Goal: Information Seeking & Learning: Learn about a topic

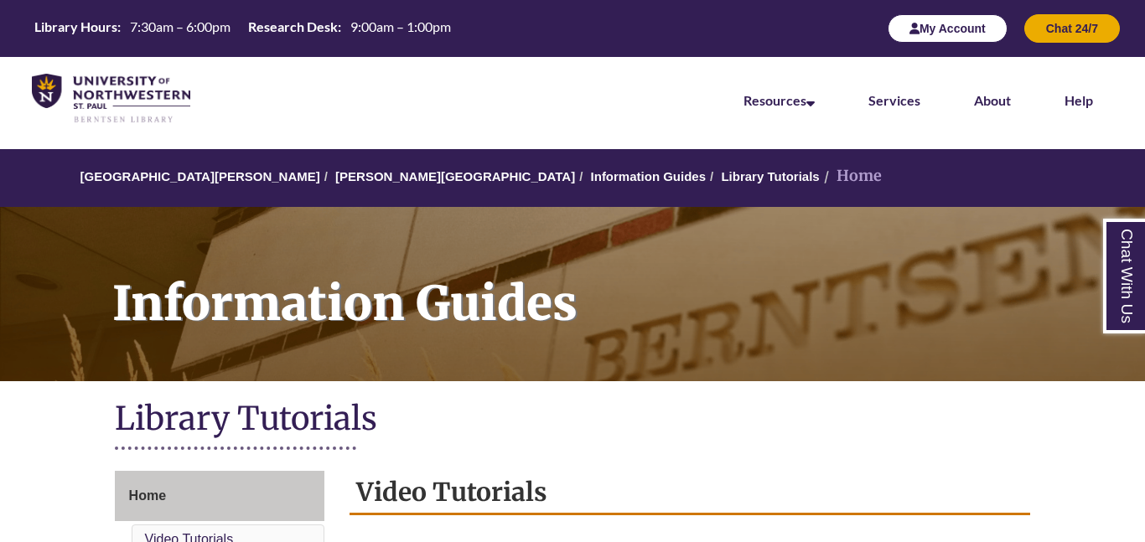
click at [916, 34] on button "My Account" at bounding box center [947, 28] width 120 height 28
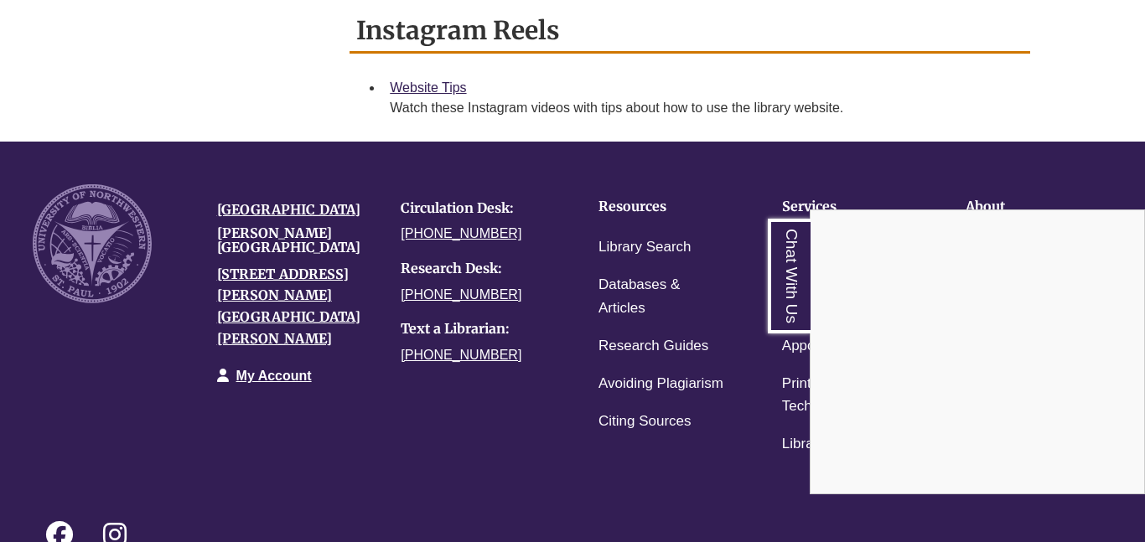
scroll to position [1328, 0]
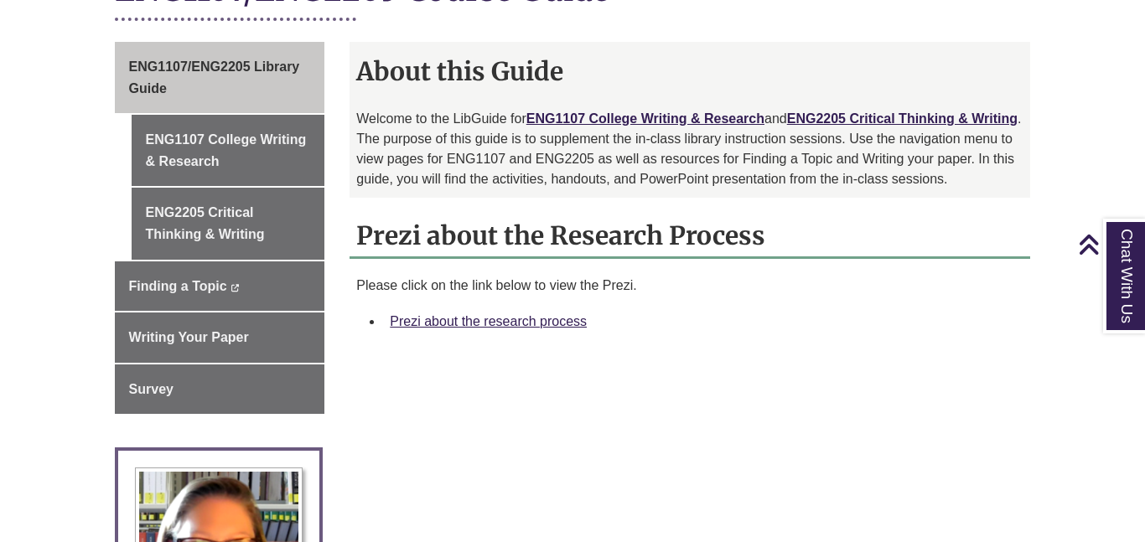
scroll to position [464, 0]
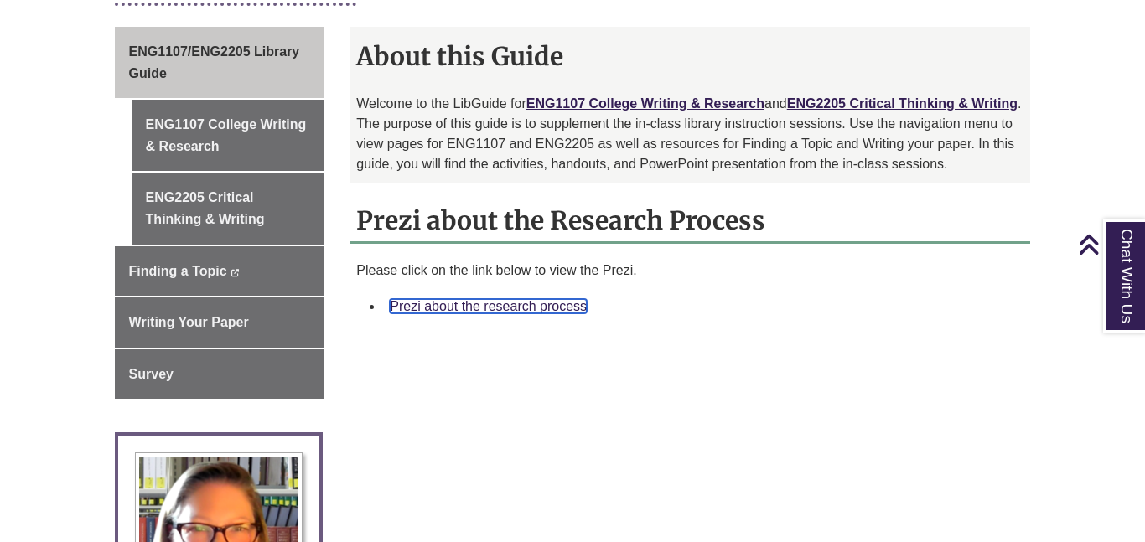
click at [482, 299] on link "Prezi about the research process" at bounding box center [488, 306] width 197 height 14
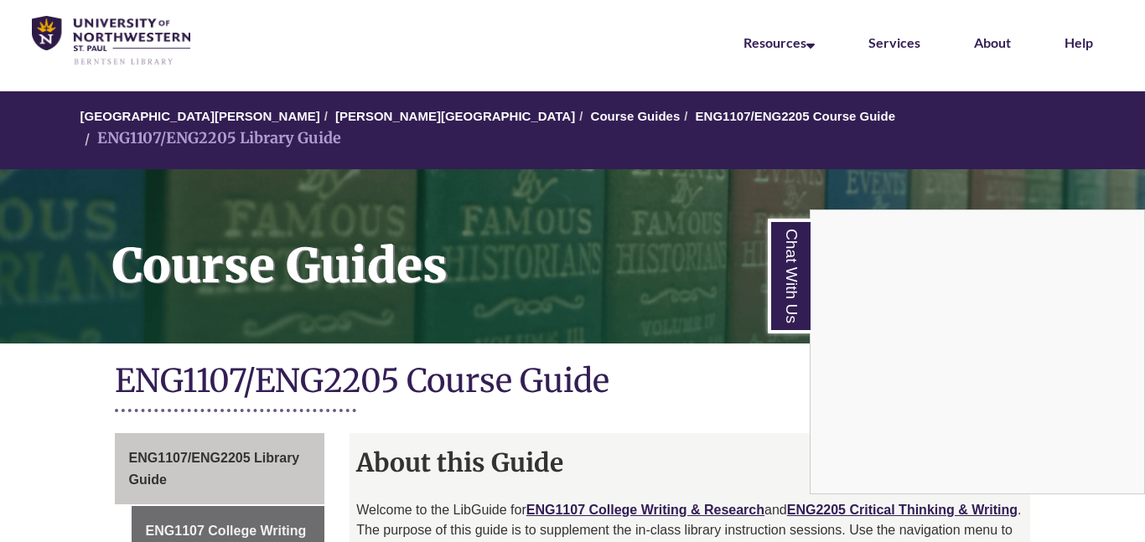
scroll to position [0, 0]
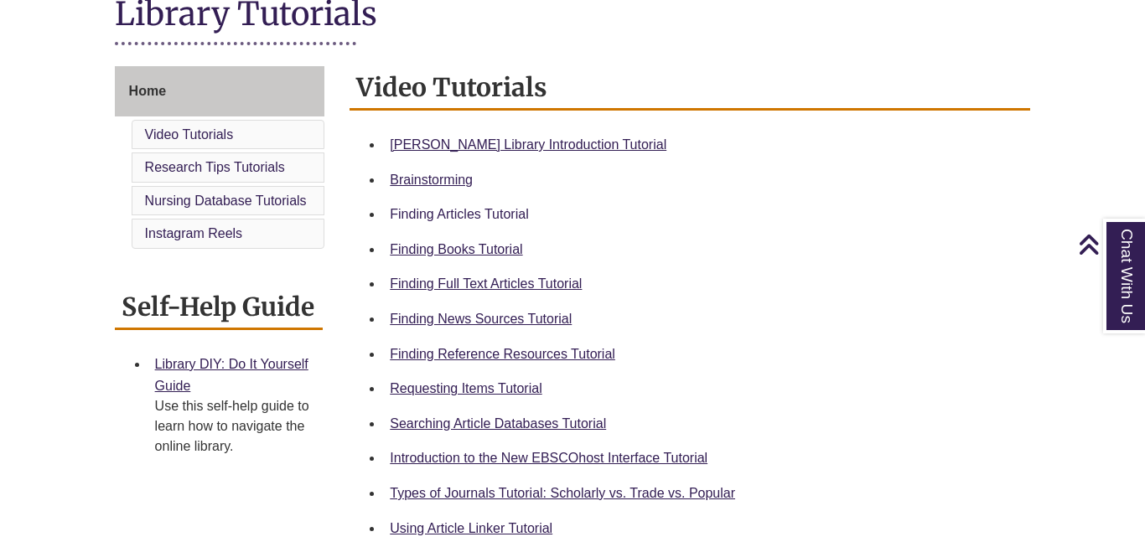
scroll to position [435, 0]
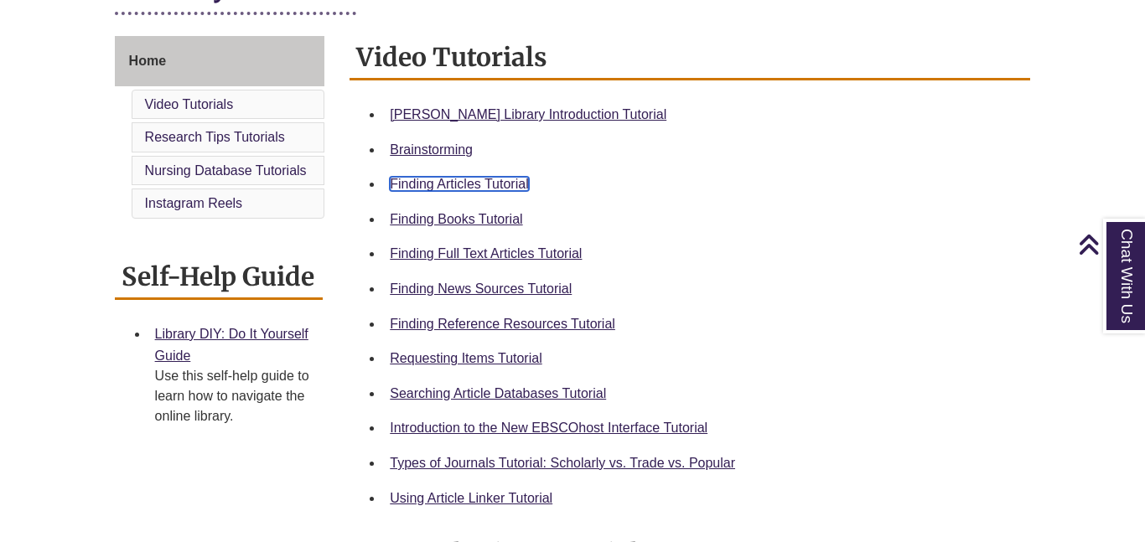
click at [508, 183] on link "Finding Articles Tutorial" at bounding box center [459, 184] width 138 height 14
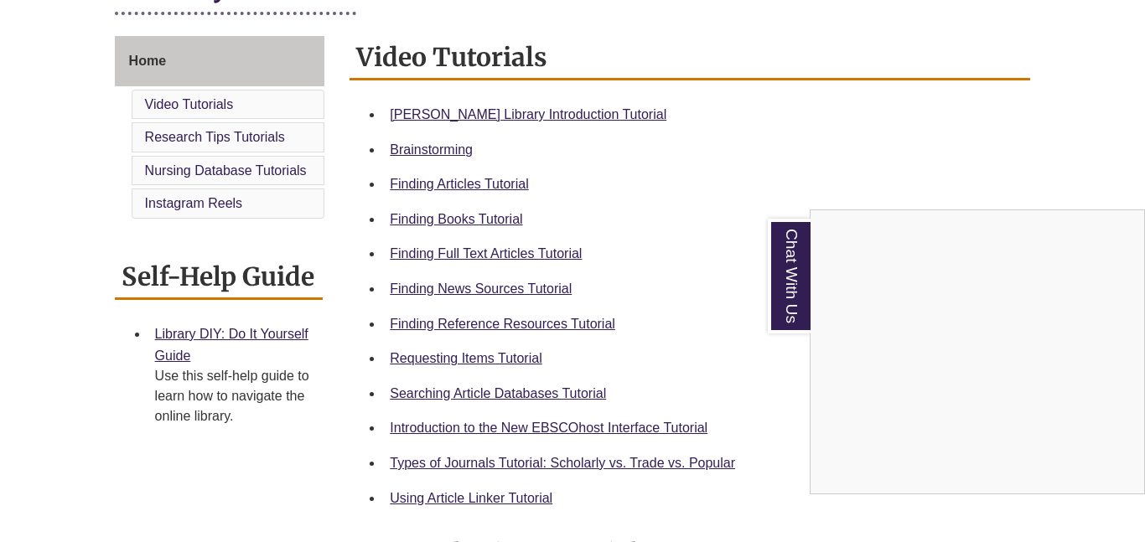
click at [459, 323] on div "Chat With Us" at bounding box center [572, 271] width 1145 height 542
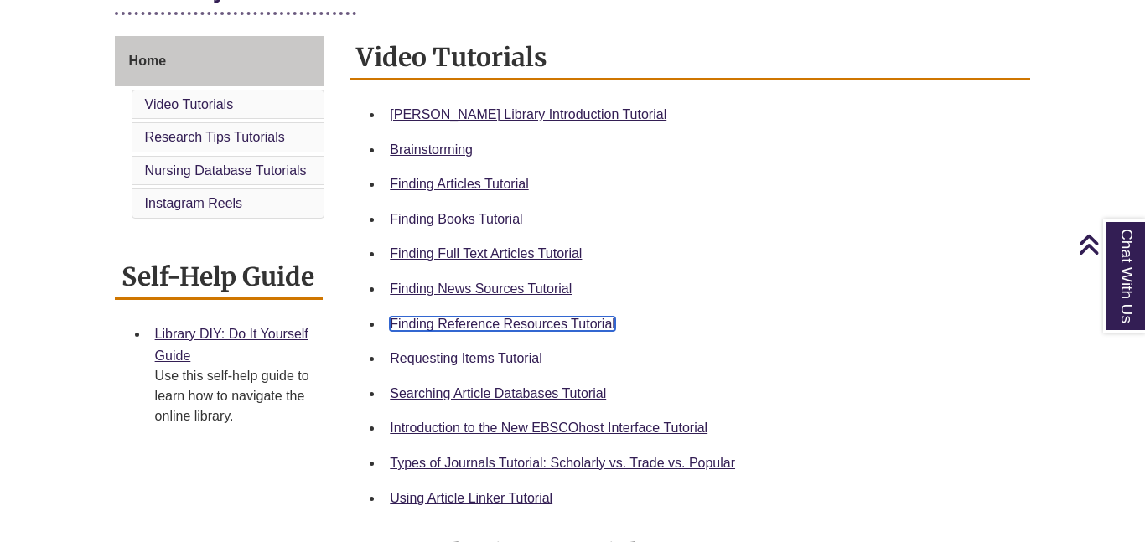
click at [466, 318] on link "Finding Reference Resources Tutorial" at bounding box center [502, 324] width 225 height 14
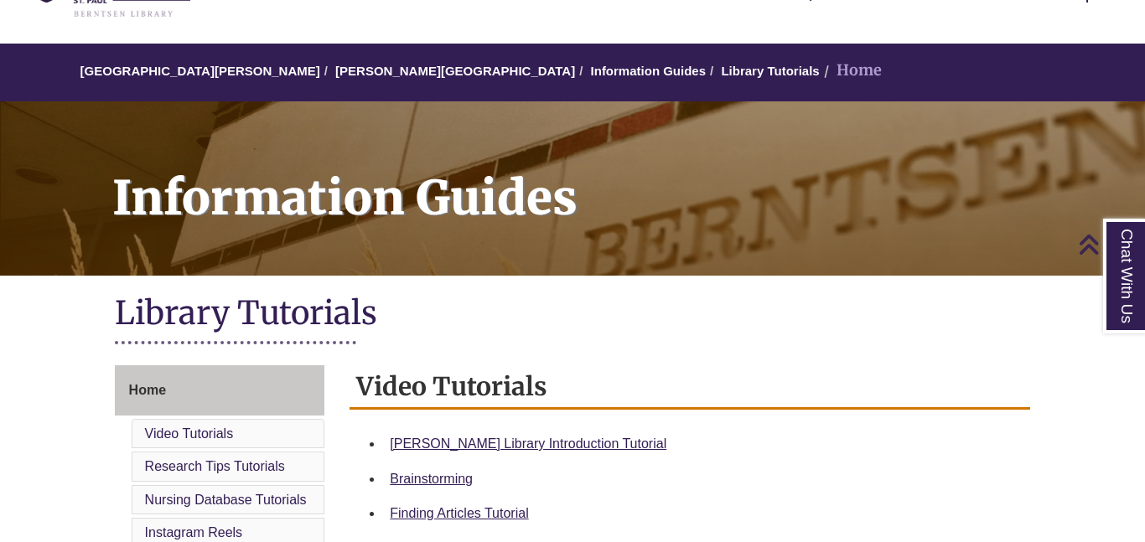
scroll to position [0, 0]
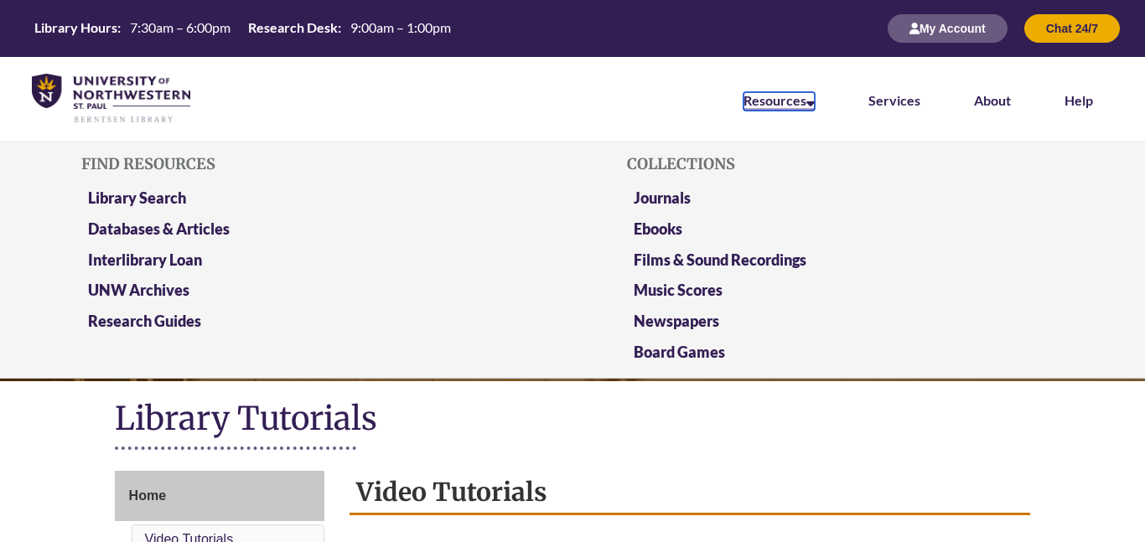
click at [769, 106] on link "Resources" at bounding box center [778, 101] width 71 height 18
click at [115, 189] on link "Library Search" at bounding box center [137, 199] width 98 height 21
click at [811, 103] on icon at bounding box center [810, 100] width 8 height 13
click at [113, 225] on link "Databases & Articles" at bounding box center [159, 230] width 142 height 21
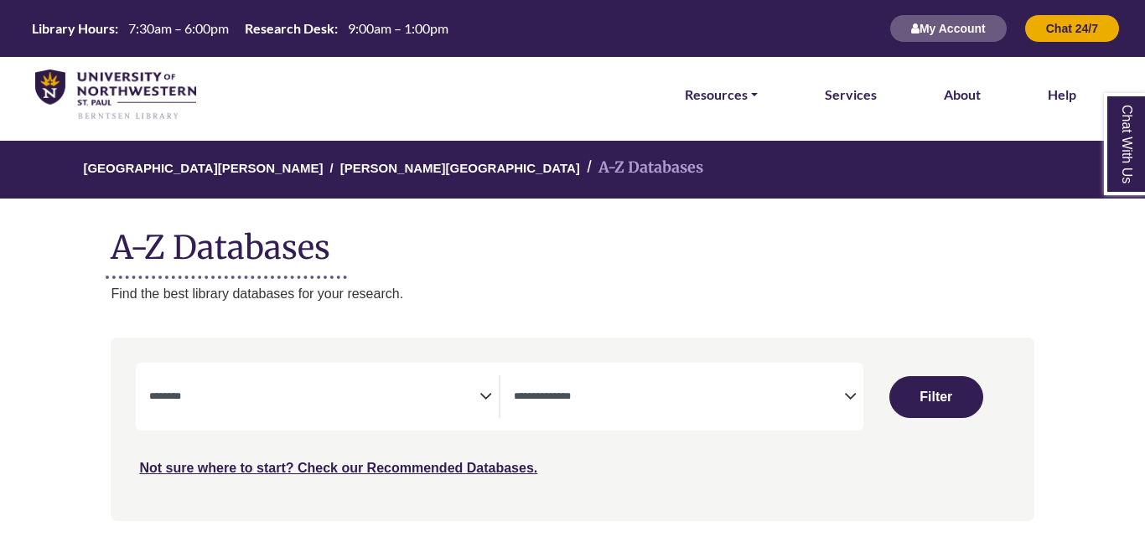
select select "Database Subject Filter"
click at [762, 401] on textarea "Search" at bounding box center [679, 397] width 330 height 13
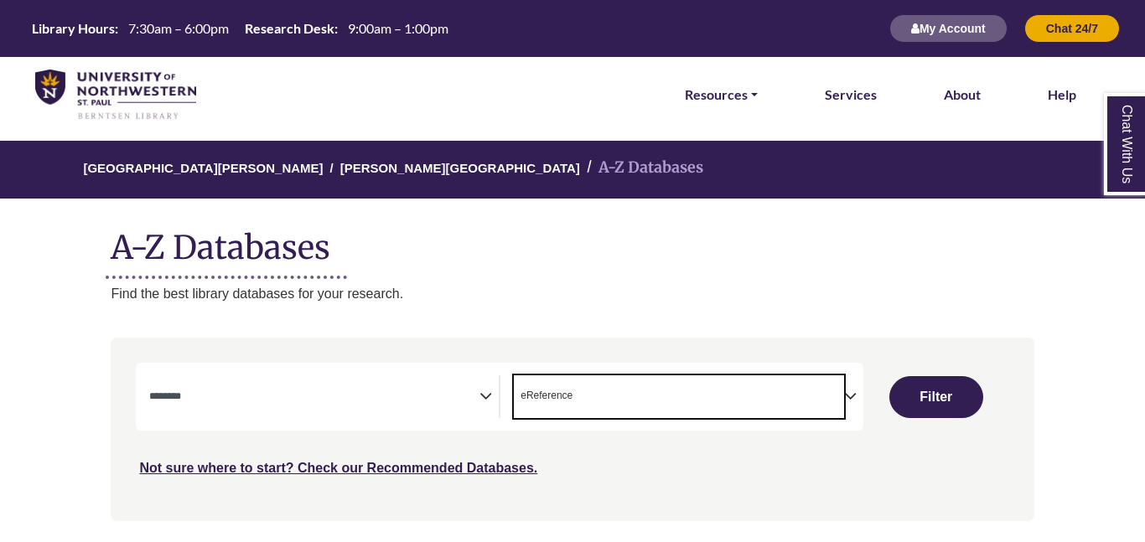
select select "*****"
click at [433, 401] on textarea "Search" at bounding box center [314, 397] width 330 height 13
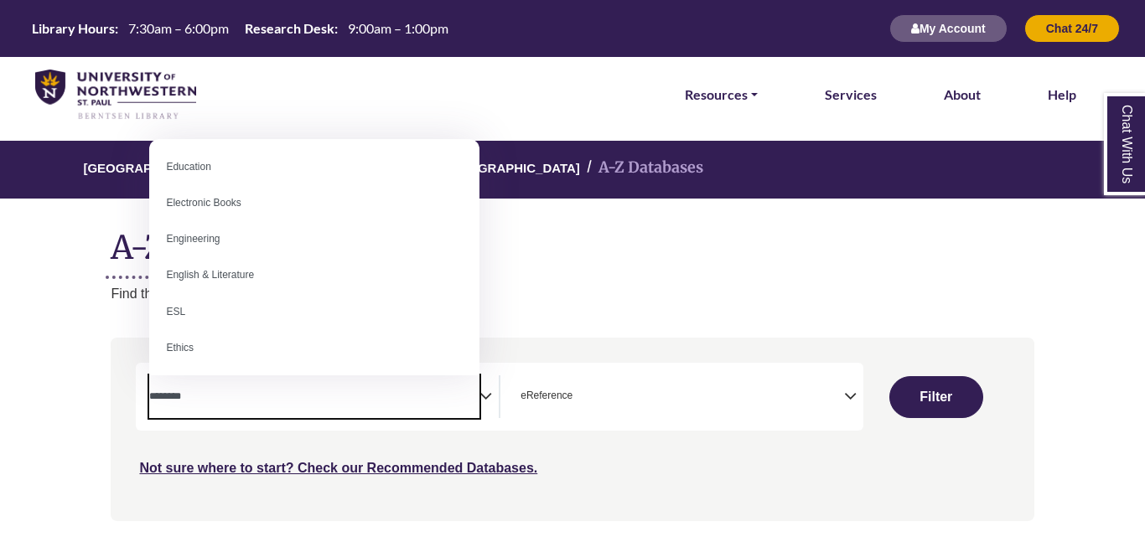
scroll to position [478, 0]
click at [561, 225] on h1 "A-Z Databases" at bounding box center [572, 240] width 922 height 51
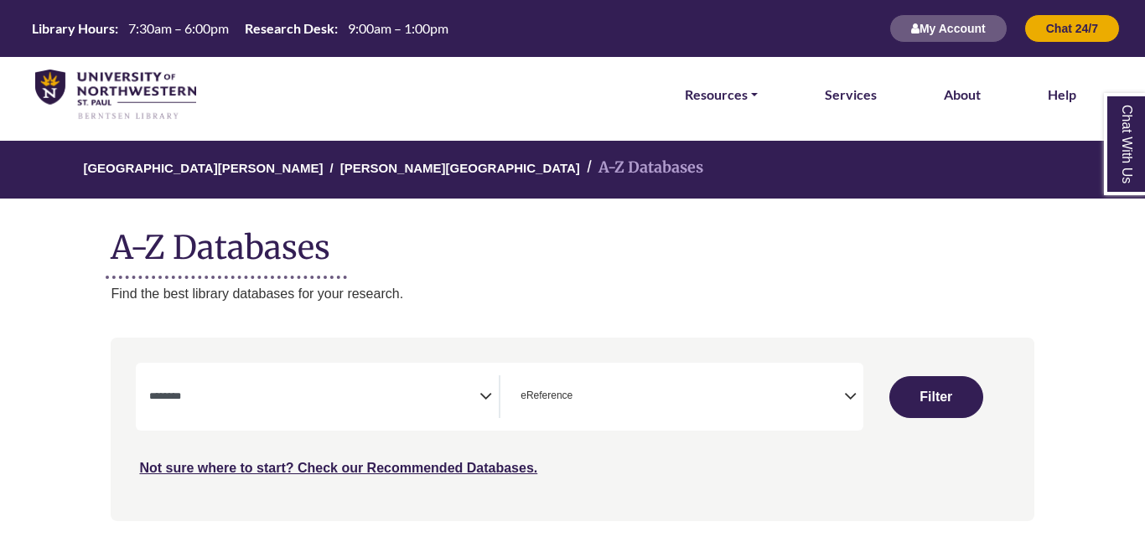
click at [173, 395] on textarea "Search" at bounding box center [314, 397] width 330 height 13
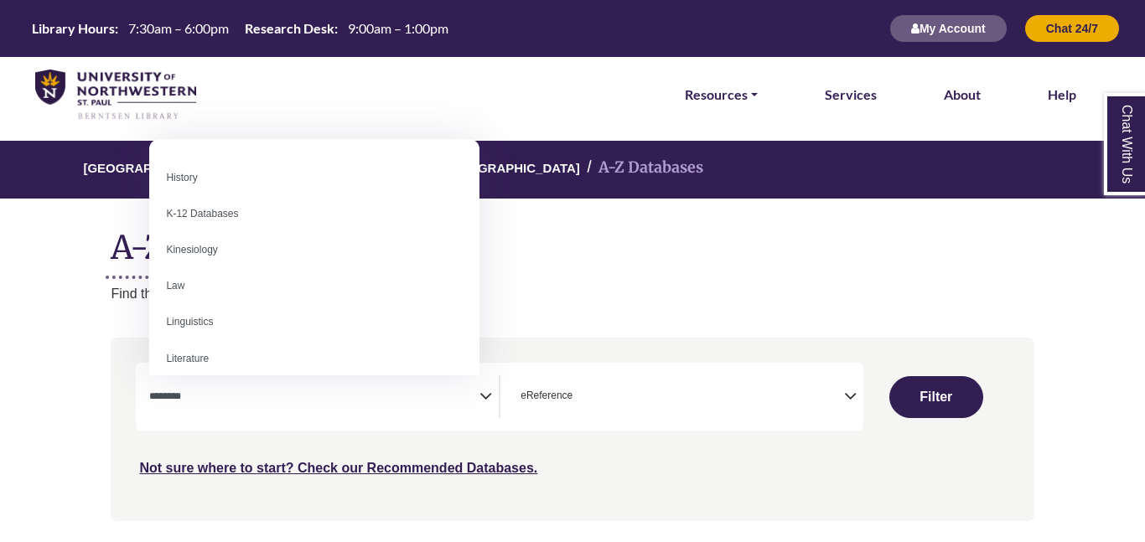
scroll to position [797, 0]
click at [953, 245] on h1 "A-Z Databases" at bounding box center [572, 240] width 922 height 51
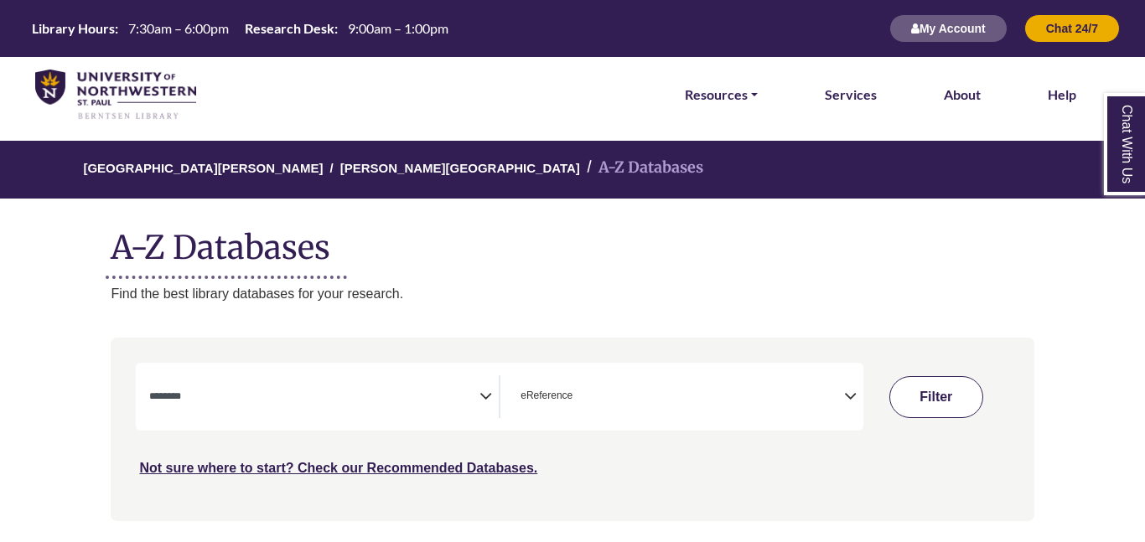
click at [964, 397] on button "Filter" at bounding box center [936, 397] width 94 height 42
select select "Database Subject Filter"
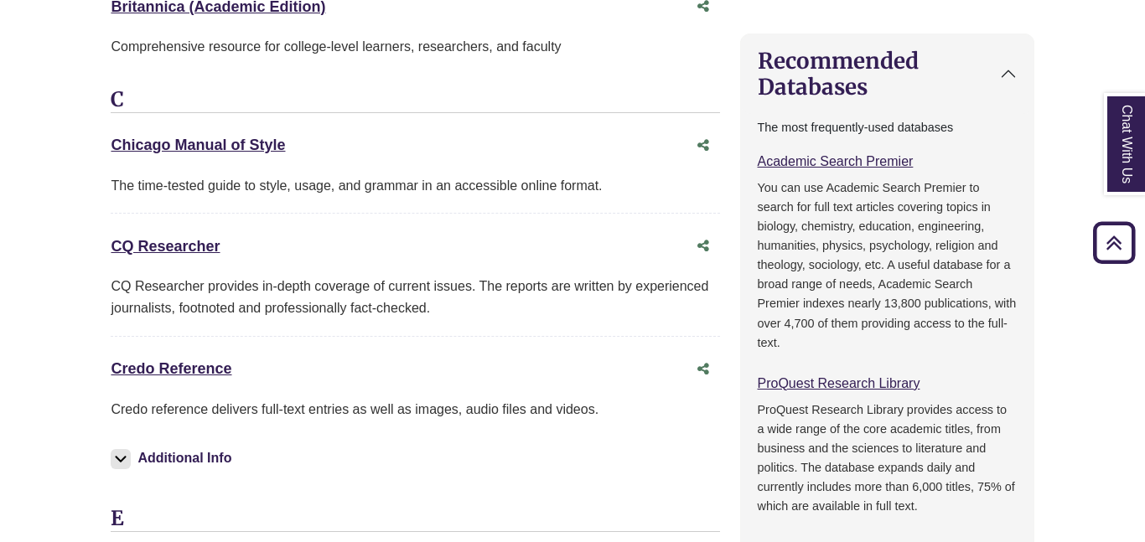
scroll to position [806, 0]
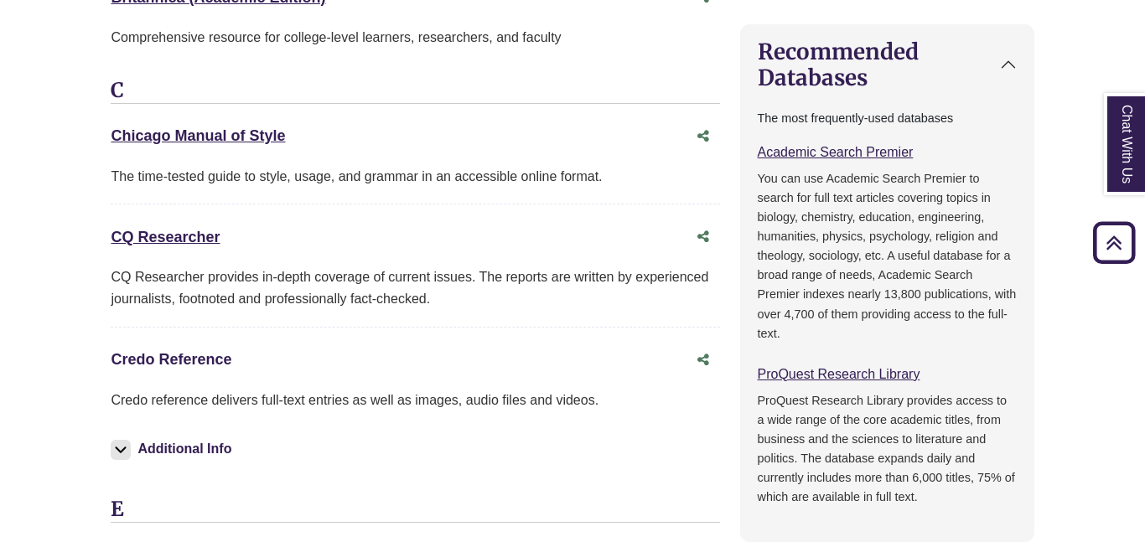
click at [125, 364] on link "Credo Reference This link opens in a new window" at bounding box center [171, 359] width 121 height 17
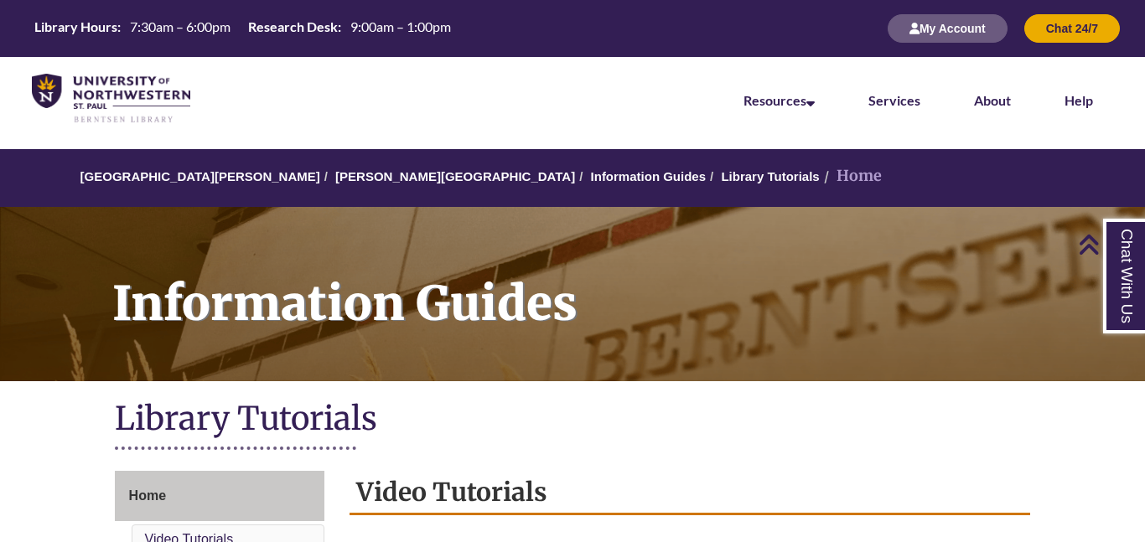
scroll to position [355, 0]
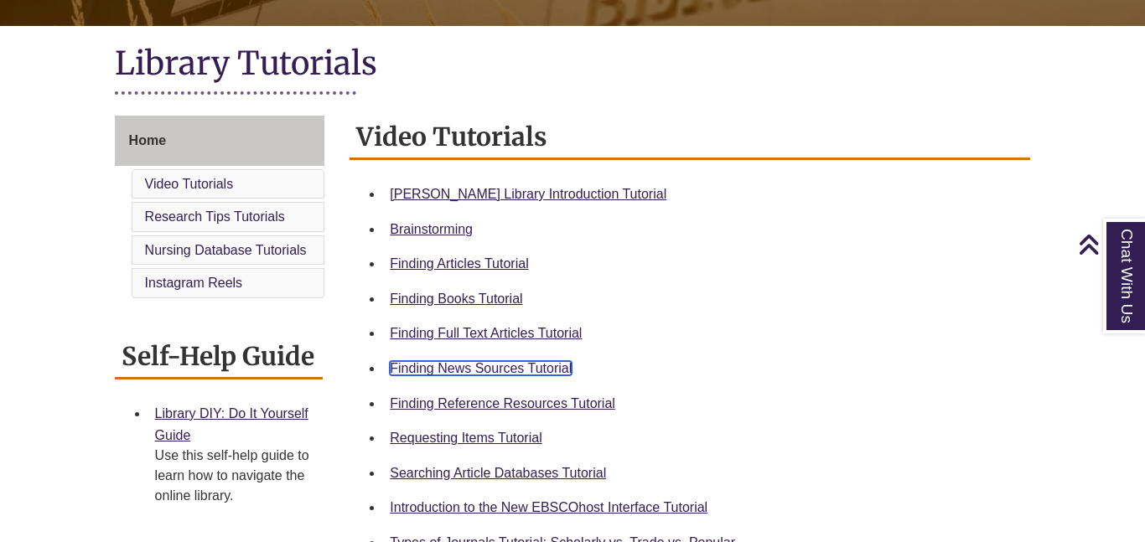
click at [525, 374] on link "Finding News Sources Tutorial" at bounding box center [481, 368] width 182 height 14
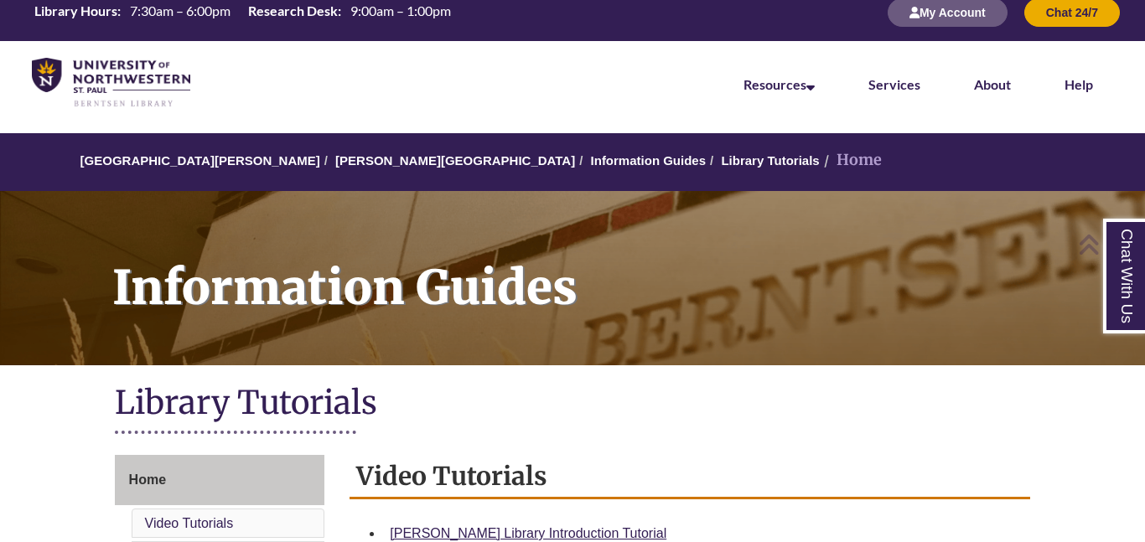
scroll to position [0, 0]
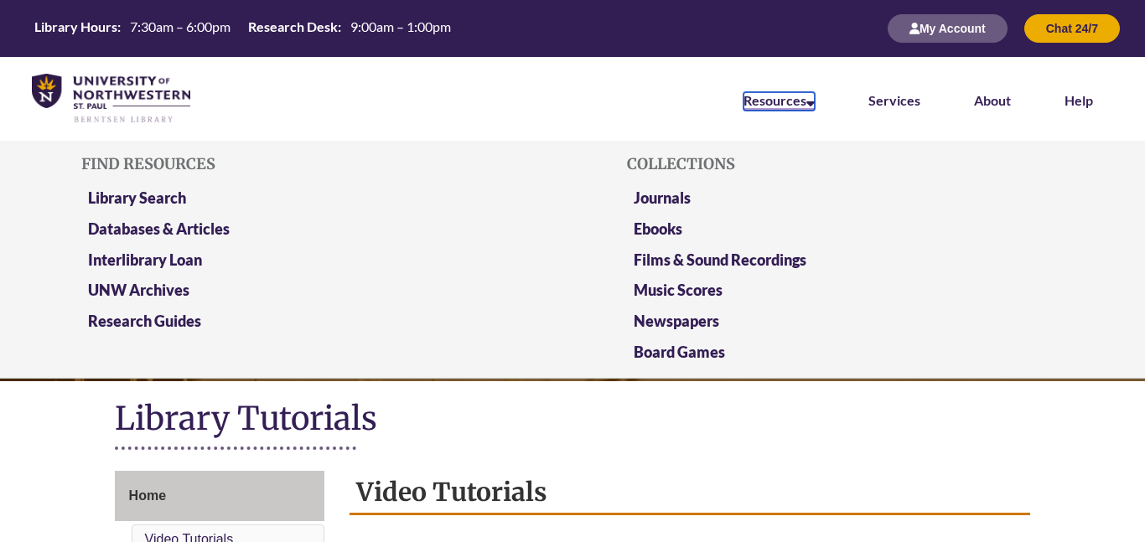
click at [766, 106] on link "Resources" at bounding box center [778, 101] width 71 height 18
click at [96, 192] on link "Library Search" at bounding box center [137, 199] width 98 height 21
